Goal: Navigation & Orientation: Find specific page/section

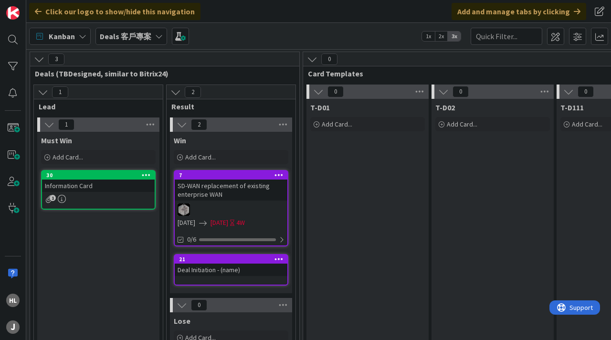
click at [147, 41] on span "Deals 客戶專案" at bounding box center [126, 36] width 52 height 11
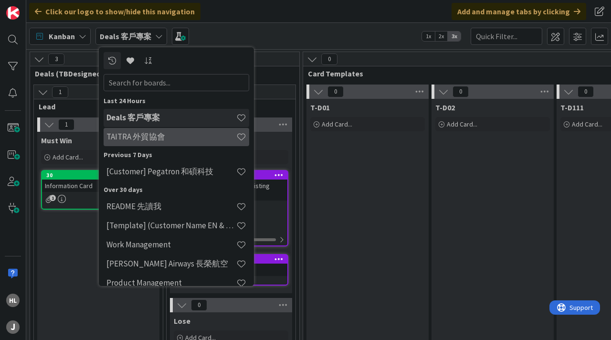
click at [157, 137] on h4 "TAITRA 外貿協會" at bounding box center [171, 137] width 130 height 10
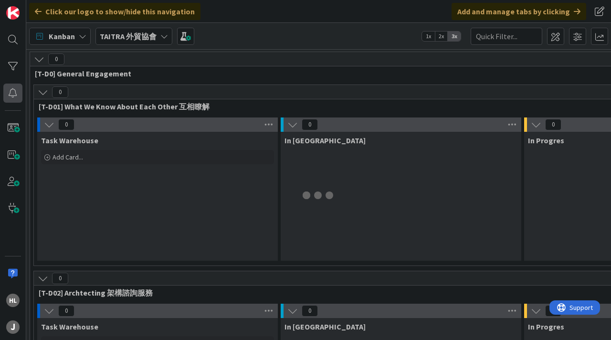
click at [16, 95] on div at bounding box center [12, 93] width 19 height 19
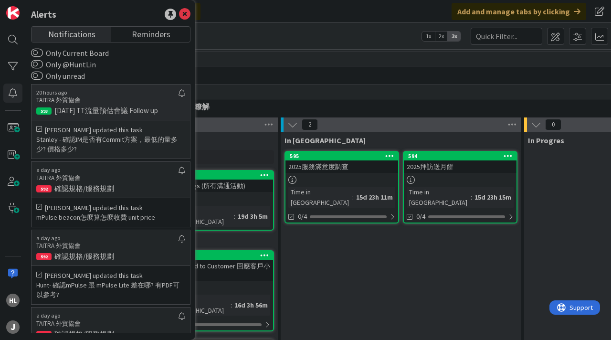
click at [121, 98] on p "TAITRA 外貿協會" at bounding box center [107, 100] width 142 height 9
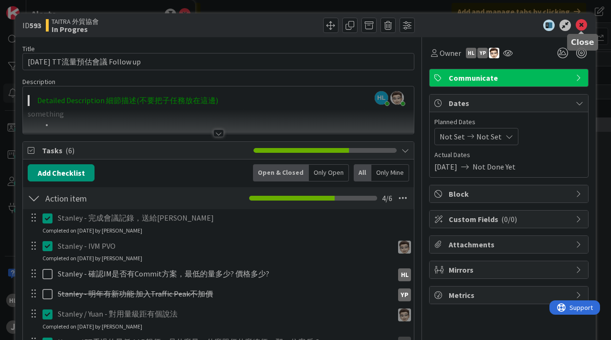
click at [584, 26] on icon at bounding box center [581, 25] width 11 height 11
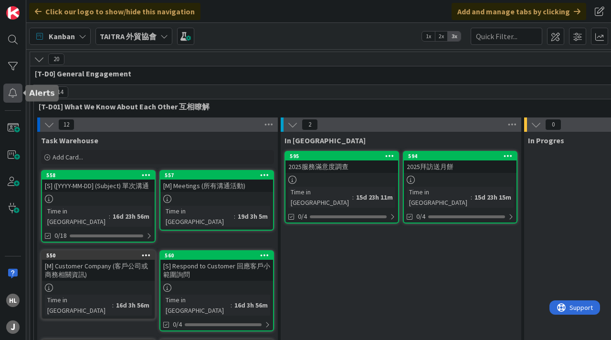
click at [13, 93] on div at bounding box center [12, 93] width 19 height 19
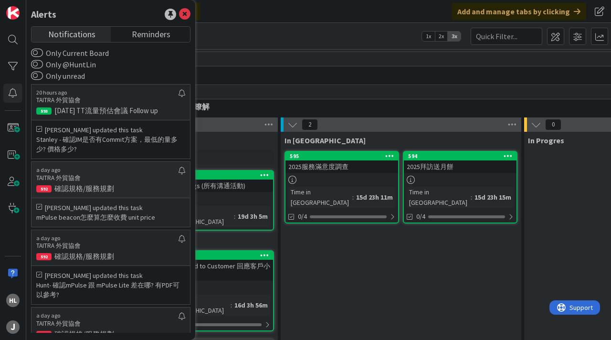
click at [93, 174] on p "TAITRA 外貿協會" at bounding box center [107, 178] width 142 height 9
